Goal: Information Seeking & Learning: Learn about a topic

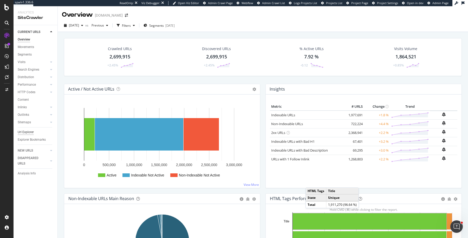
click at [32, 132] on div "Url Explorer" at bounding box center [26, 132] width 16 height 5
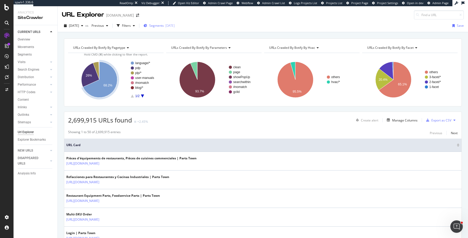
click at [164, 26] on span "Segments" at bounding box center [156, 25] width 15 height 4
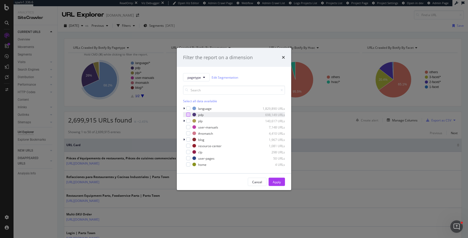
click at [189, 115] on div "modal" at bounding box center [188, 115] width 4 height 4
click at [279, 183] on div "Apply" at bounding box center [276, 182] width 8 height 4
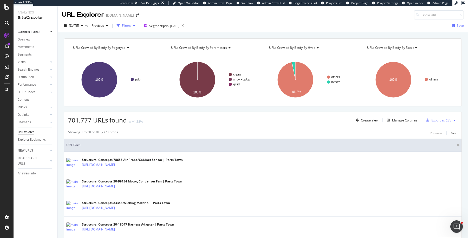
click at [131, 24] on div "Filters" at bounding box center [126, 25] width 9 height 4
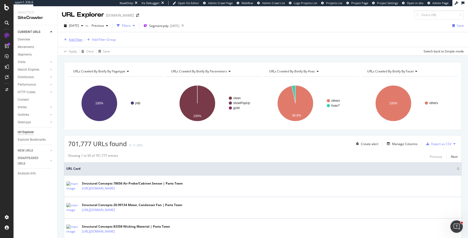
click at [75, 41] on div "Add Filter" at bounding box center [76, 39] width 14 height 4
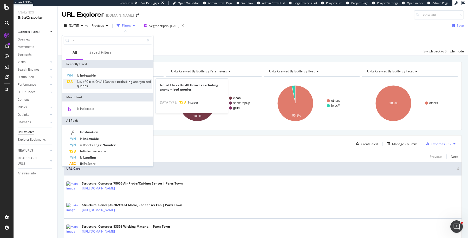
type input "i"
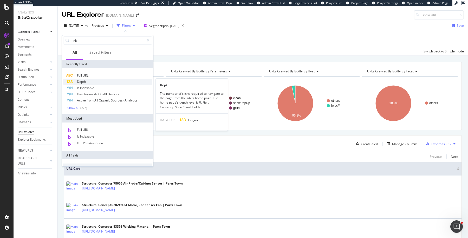
type input "links"
type input "internal"
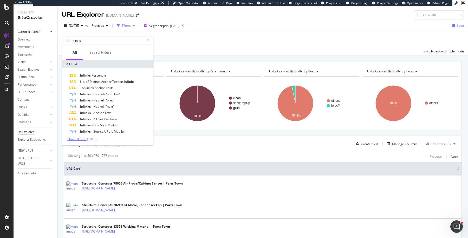
type input "inlinks"
click at [78, 138] on span "Show 10 more" at bounding box center [76, 139] width 19 height 4
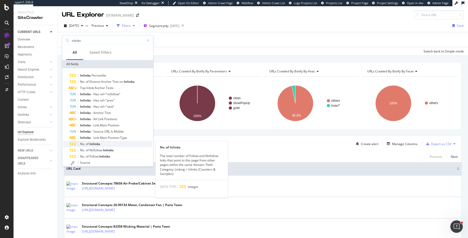
click at [84, 144] on span "No." at bounding box center [83, 144] width 6 height 4
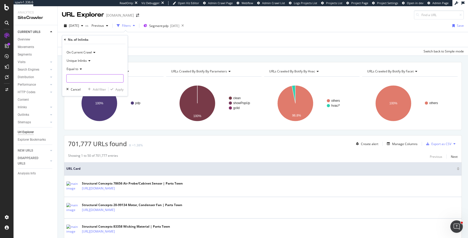
click at [86, 78] on input "number" at bounding box center [94, 78] width 57 height 8
click at [76, 68] on span "Equal to" at bounding box center [72, 69] width 12 height 4
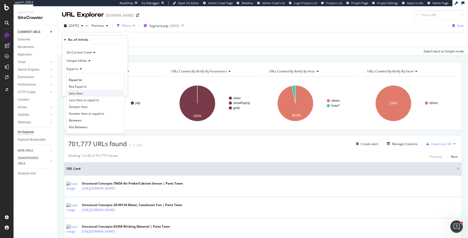
click at [89, 92] on div "Less than" at bounding box center [96, 93] width 56 height 7
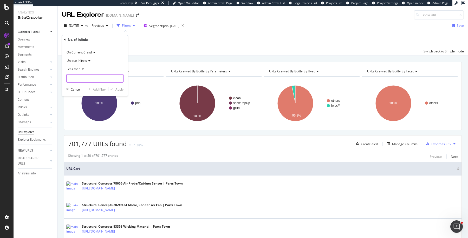
click at [93, 76] on input "number" at bounding box center [94, 78] width 57 height 8
type input "5"
click at [119, 91] on button "Apply" at bounding box center [115, 89] width 15 height 5
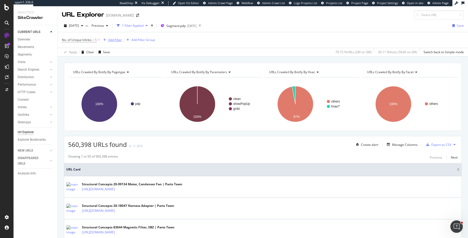
click at [113, 39] on div "Add Filter" at bounding box center [115, 40] width 14 height 4
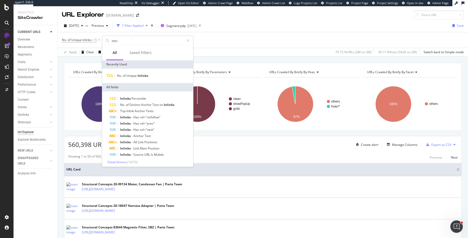
type input "html"
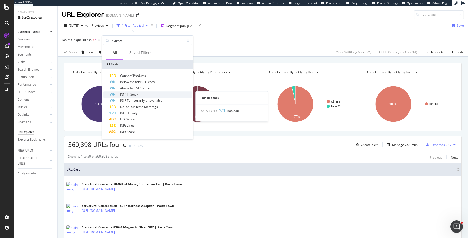
type input "extract"
click at [138, 93] on div "PDP In Stock" at bounding box center [150, 94] width 83 height 6
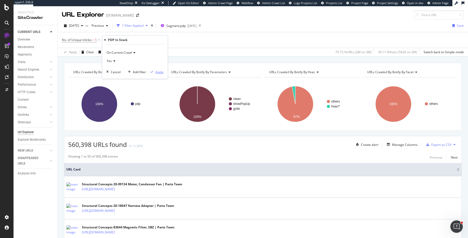
click at [161, 72] on div "Apply" at bounding box center [159, 72] width 8 height 4
click at [94, 40] on span "<" at bounding box center [93, 40] width 2 height 4
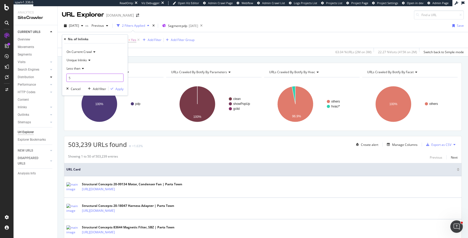
drag, startPoint x: 80, startPoint y: 76, endPoint x: 53, endPoint y: 76, distance: 26.8
click at [53, 76] on body "spa/v1.336.6 ReadOnly: Viz Debugger: Open Viz Editor Admin Crawl Page Webflow A…" at bounding box center [234, 119] width 468 height 238
type input "2"
click at [119, 87] on div "Apply" at bounding box center [119, 88] width 8 height 4
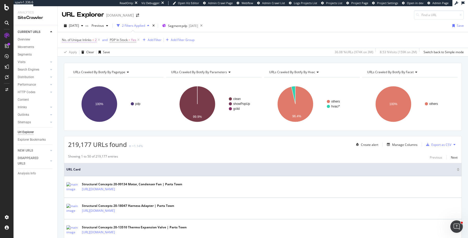
click at [91, 38] on span "No. of Unique Inlinks" at bounding box center [77, 40] width 30 height 4
drag, startPoint x: 76, startPoint y: 77, endPoint x: 62, endPoint y: 77, distance: 14.5
click at [62, 77] on body "spa/v1.336.6 ReadOnly: Viz Debugger: Open Viz Editor Admin Crawl Page Webflow A…" at bounding box center [234, 119] width 468 height 238
type input "1"
click at [122, 90] on div "Apply" at bounding box center [119, 88] width 8 height 4
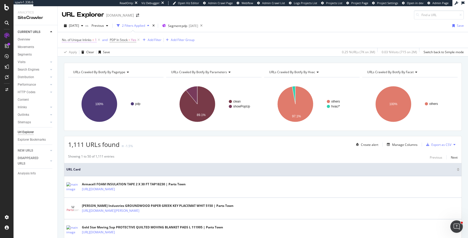
click at [94, 39] on span "<" at bounding box center [93, 40] width 2 height 4
drag, startPoint x: 78, startPoint y: 80, endPoint x: 64, endPoint y: 79, distance: 14.6
click at [64, 79] on div "On Current Crawl Unique Inlinks Less than 1 Cancel Add filter Apply" at bounding box center [94, 70] width 65 height 52
type input "5"
click at [119, 91] on div "On Current Crawl Unique Inlinks Less than 5 Cancel Add filter Apply" at bounding box center [94, 70] width 65 height 52
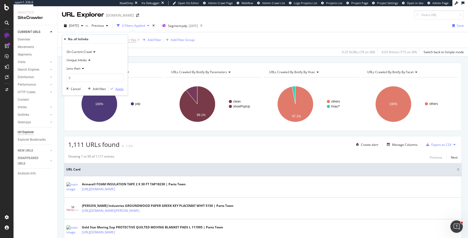
click at [122, 89] on div "Apply" at bounding box center [119, 88] width 8 height 4
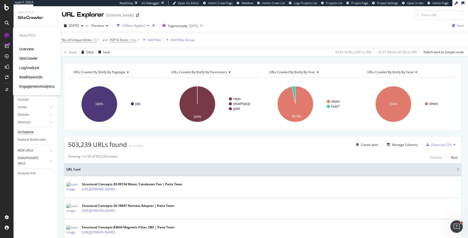
click at [36, 76] on div "RealKeywords" at bounding box center [30, 77] width 23 height 5
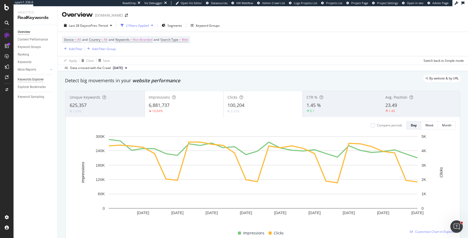
click at [20, 81] on div "Keywords Explorer" at bounding box center [31, 79] width 26 height 5
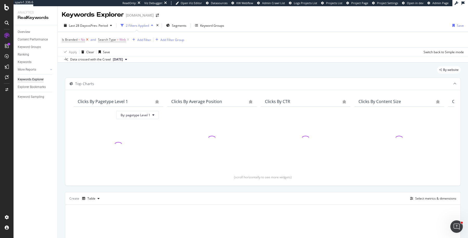
click at [89, 39] on icon at bounding box center [87, 39] width 4 height 5
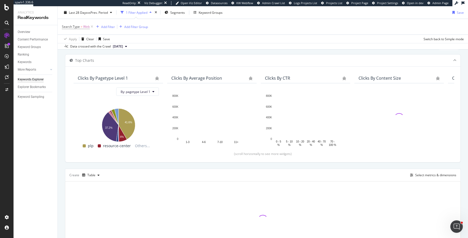
scroll to position [62, 0]
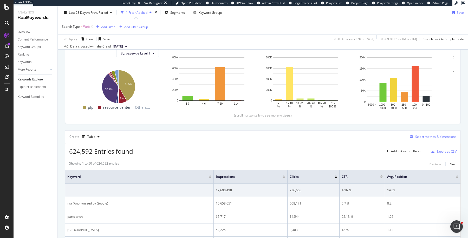
click at [429, 135] on div "Select metrics & dimensions" at bounding box center [435, 137] width 41 height 4
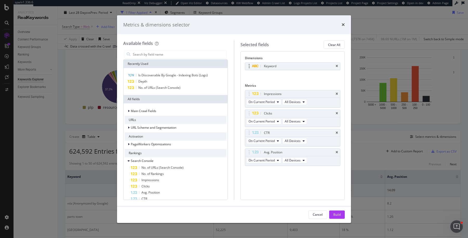
click at [338, 67] on div "Keyword" at bounding box center [292, 66] width 95 height 7
click at [336, 65] on icon "times" at bounding box center [336, 66] width 2 height 3
click at [336, 92] on icon "times" at bounding box center [336, 92] width 2 height 3
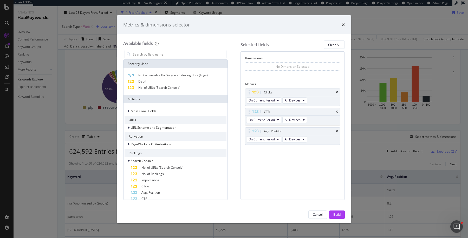
click at [336, 92] on icon "times" at bounding box center [336, 92] width 2 height 3
click at [336, 110] on icon "times" at bounding box center [336, 111] width 2 height 3
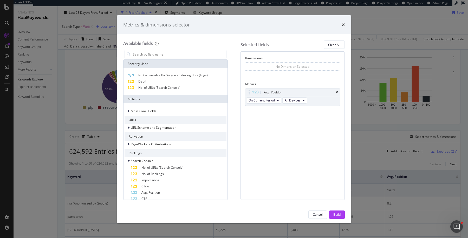
click at [336, 92] on icon "times" at bounding box center [336, 92] width 2 height 3
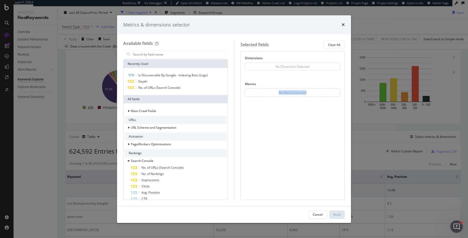
click at [336, 92] on div "No Metric Selected" at bounding box center [293, 93] width 96 height 8
click at [188, 85] on div "No. of URLs (Search Console)" at bounding box center [175, 88] width 102 height 6
click at [189, 79] on div "Depth" at bounding box center [175, 81] width 102 height 6
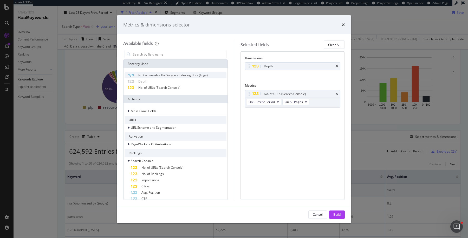
click at [191, 75] on span "Is Discoverable By Google - Indexing Bots (Logs)" at bounding box center [172, 75] width 69 height 4
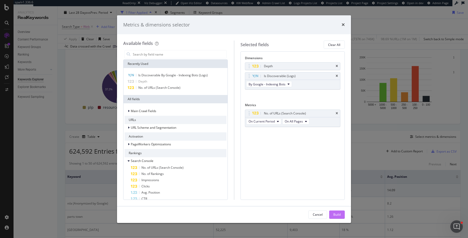
click at [337, 216] on div "Build" at bounding box center [336, 214] width 7 height 4
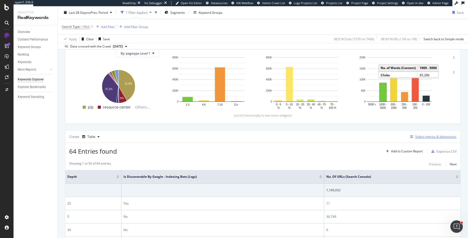
click at [430, 136] on div "Select metrics & dimensions" at bounding box center [435, 137] width 41 height 4
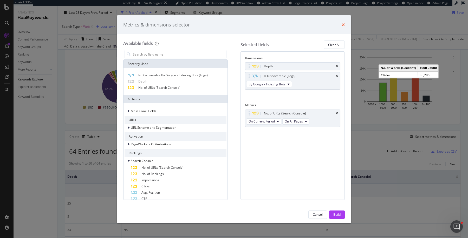
click at [341, 24] on icon "times" at bounding box center [342, 25] width 3 height 4
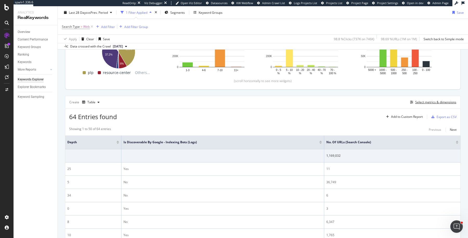
scroll to position [99, 0]
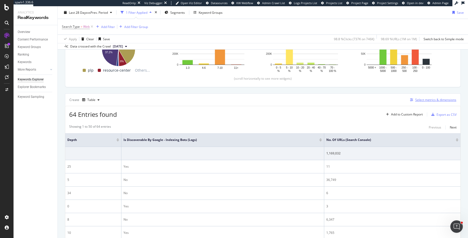
drag, startPoint x: 398, startPoint y: 113, endPoint x: 417, endPoint y: 100, distance: 23.0
click at [418, 98] on div "Select metrics & dimensions" at bounding box center [435, 100] width 41 height 4
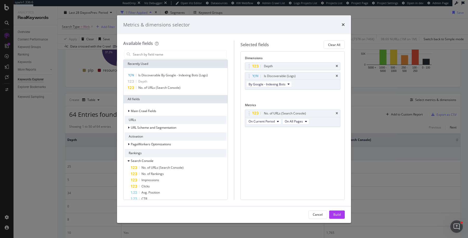
click at [344, 22] on div "times" at bounding box center [342, 25] width 3 height 7
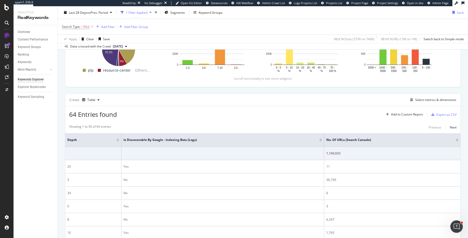
click at [116, 25] on div "Add Filter Add Filter Group" at bounding box center [121, 27] width 54 height 6
click at [115, 25] on div "Add Filter Add Filter Group" at bounding box center [121, 27] width 54 height 6
click at [111, 25] on div "Add Filter" at bounding box center [108, 26] width 14 height 4
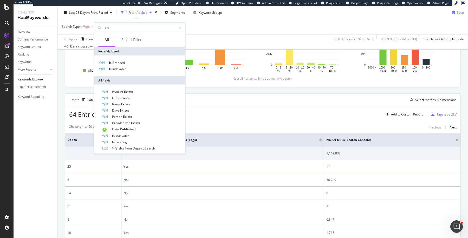
type input "is di"
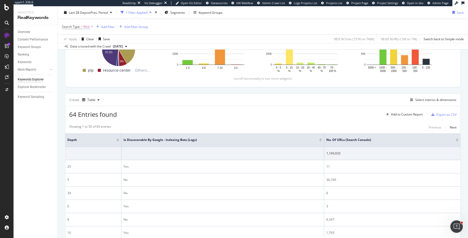
click at [298, 114] on div "64 Entries found Add to Custom Report Export as CSV" at bounding box center [262, 112] width 395 height 13
click at [103, 25] on div "Add Filter" at bounding box center [108, 26] width 14 height 4
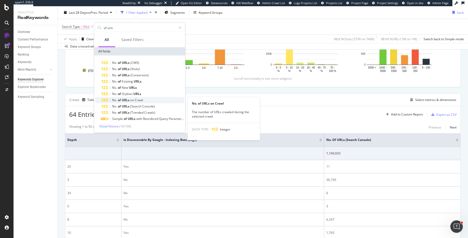
type input "of urls"
click at [156, 97] on div "No. of URLs on Crawl" at bounding box center [142, 100] width 83 height 6
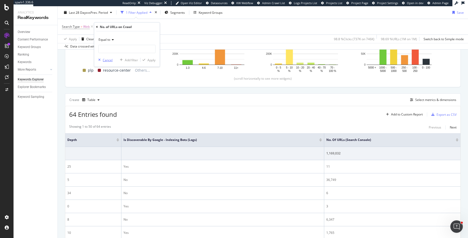
click at [103, 58] on div "Cancel" at bounding box center [108, 60] width 10 height 4
click at [420, 101] on div "Select metrics & dimensions" at bounding box center [435, 100] width 41 height 4
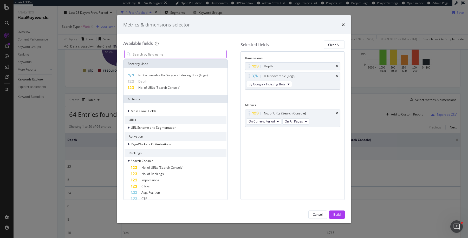
click at [168, 55] on input "modal" at bounding box center [179, 54] width 94 height 8
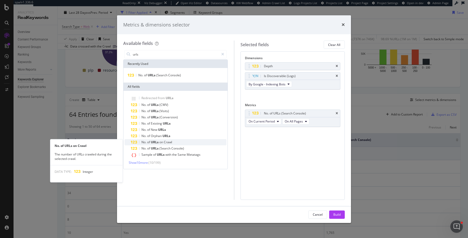
type input "urls"
click at [173, 141] on div "No. of URLs on Crawl" at bounding box center [179, 142] width 96 height 6
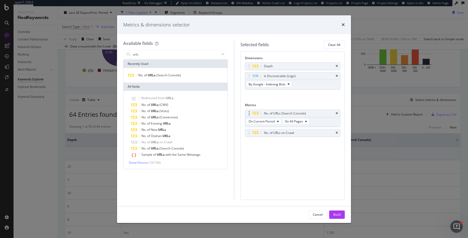
click at [336, 110] on div "No. of URLs (Search Console)" at bounding box center [292, 113] width 95 height 7
click at [338, 112] on icon "times" at bounding box center [336, 113] width 2 height 3
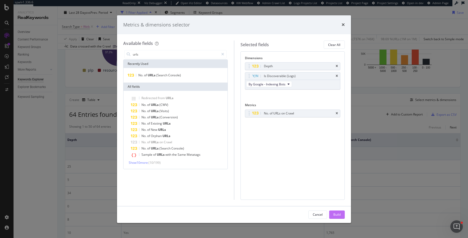
click at [338, 211] on div "Build" at bounding box center [336, 215] width 7 height 8
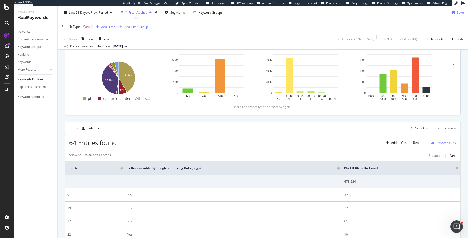
scroll to position [72, 0]
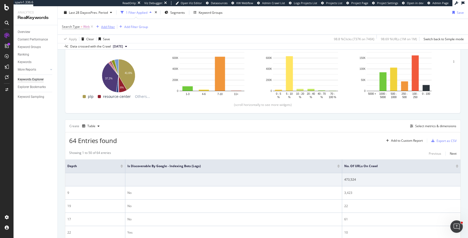
click at [106, 26] on div "Add Filter" at bounding box center [108, 26] width 14 height 4
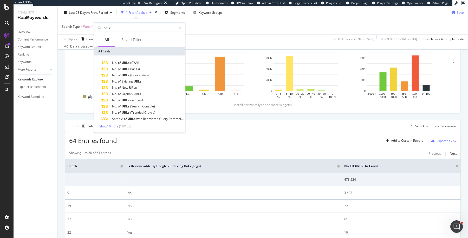
type input "of urls"
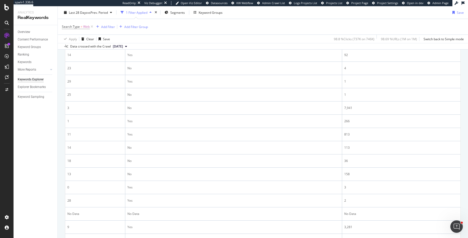
scroll to position [556, 0]
